Goal: Transaction & Acquisition: Purchase product/service

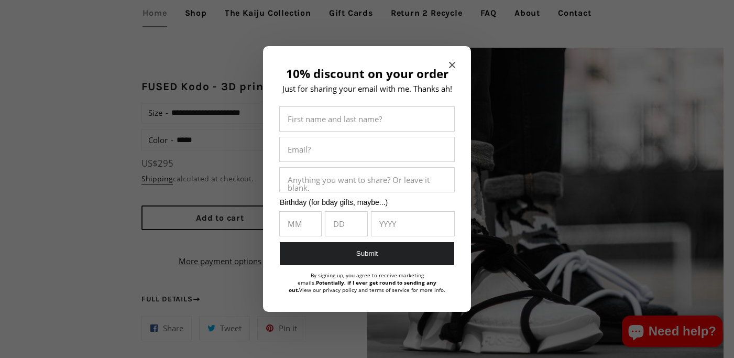
scroll to position [733, 0]
click at [459, 62] on div "10% discount on your order Just for sharing your email with me. Thanks ah! Firs…" at bounding box center [367, 179] width 208 height 266
click at [455, 62] on div "10% discount on your order Just for sharing your email with me. Thanks ah! Firs…" at bounding box center [367, 179] width 208 height 266
click at [450, 64] on icon "Close modal" at bounding box center [452, 65] width 6 height 6
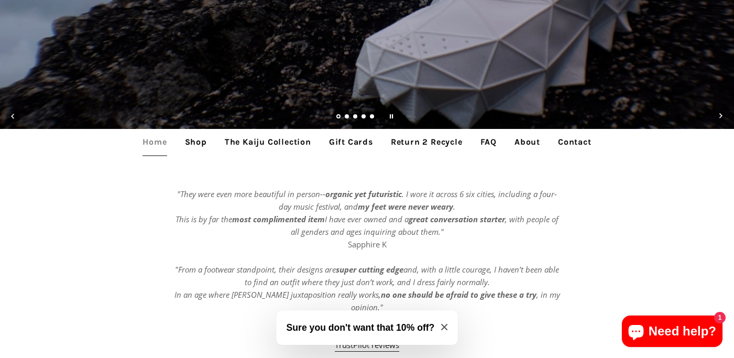
scroll to position [214, 0]
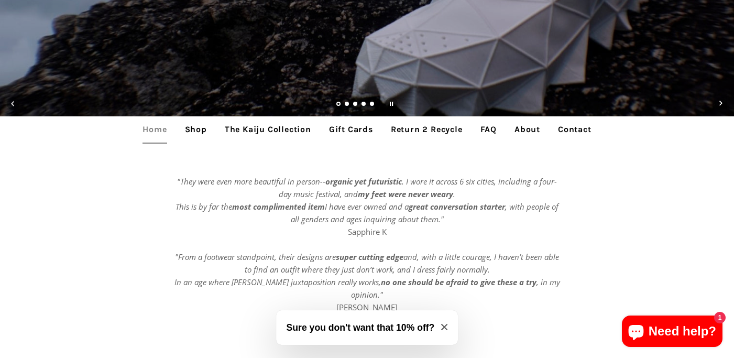
click at [186, 130] on link "Shop" at bounding box center [196, 129] width 38 height 26
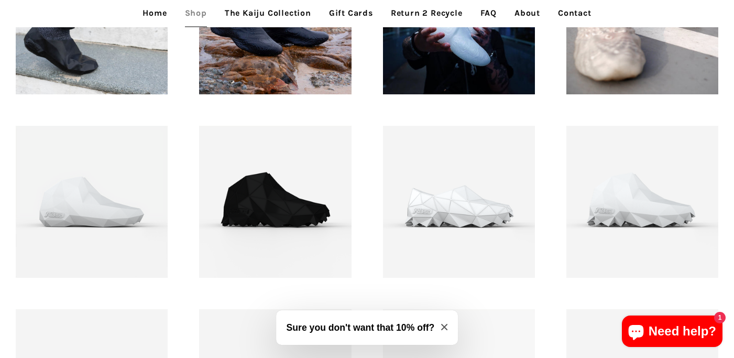
scroll to position [1010, 0]
